Goal: Task Accomplishment & Management: Use online tool/utility

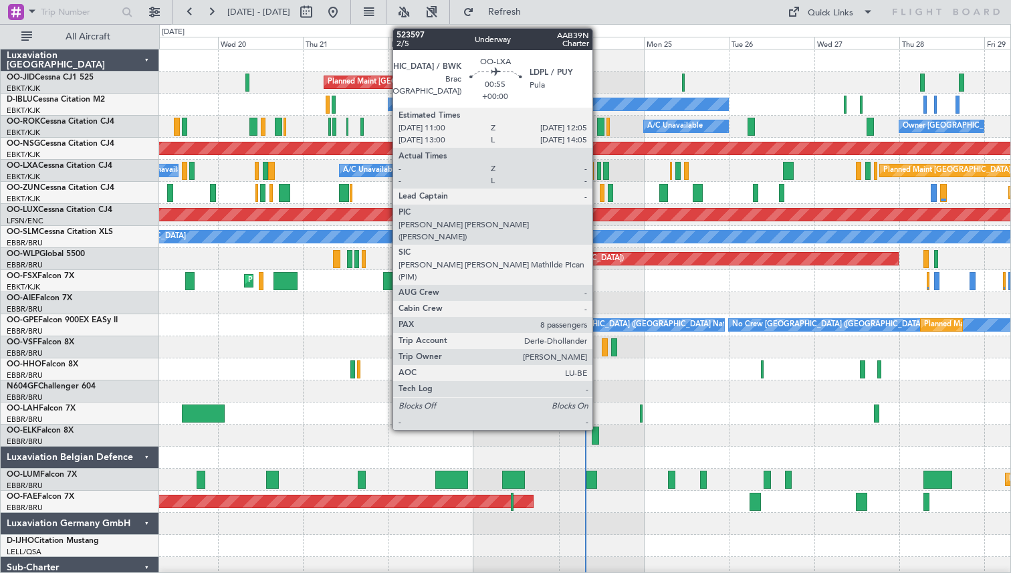
click at [598, 170] on div at bounding box center [599, 171] width 4 height 18
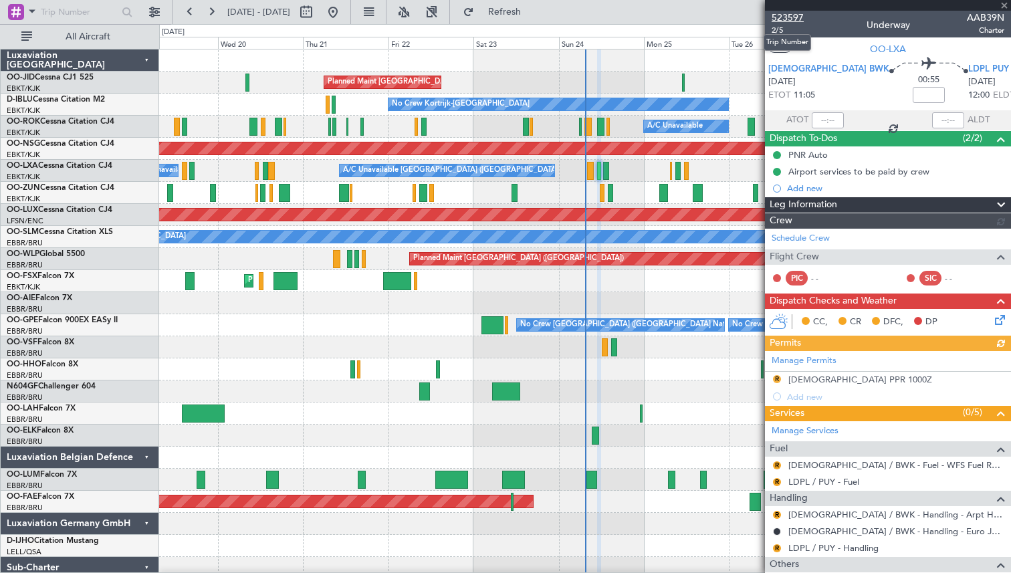
click at [788, 19] on span "523597" at bounding box center [788, 18] width 32 height 14
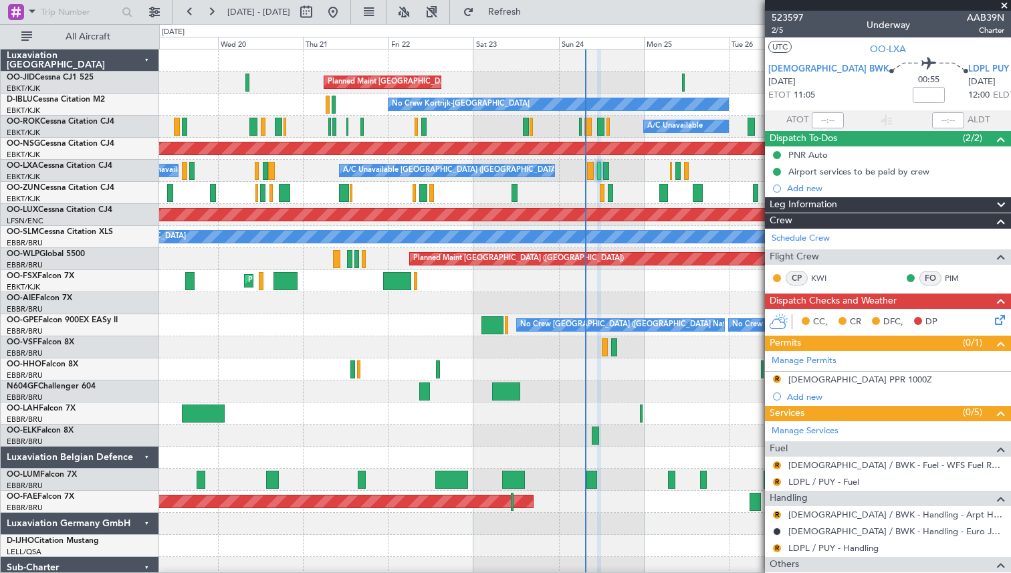
click at [1004, 7] on span at bounding box center [1004, 6] width 13 height 12
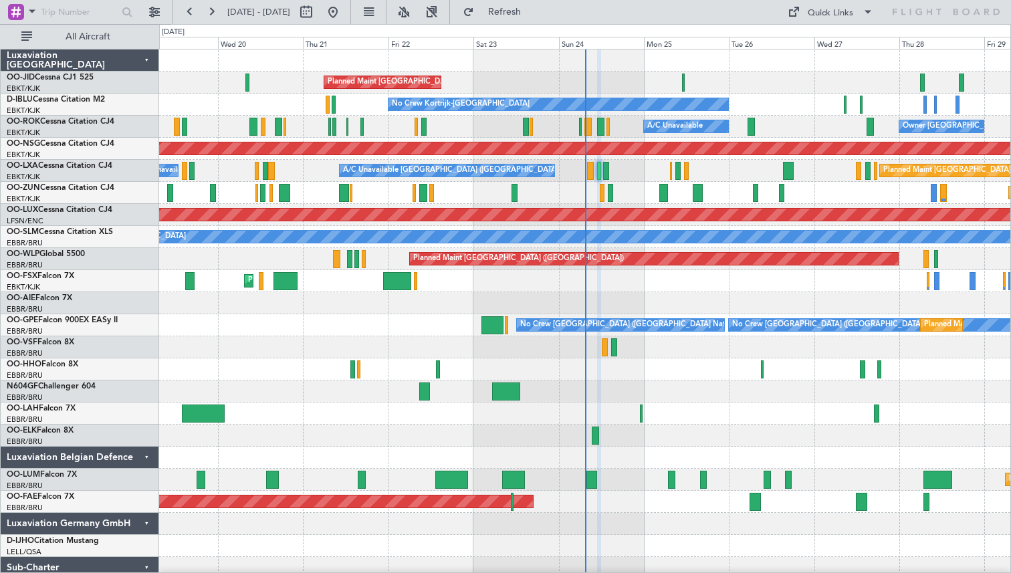
type input "0"
